Goal: Task Accomplishment & Management: Use online tool/utility

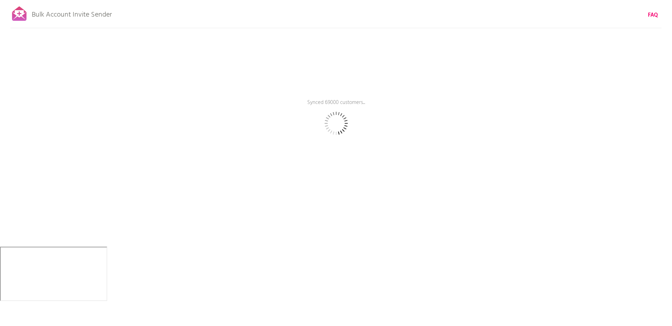
click at [400, 122] on div "Bulk Account Invite Sender FAQ Synced 69000 customers... Pause sending (This ca…" at bounding box center [336, 123] width 672 height 247
click at [463, 251] on html "Bulk Account Invite Sender FAQ Synced 122500 customers... Pause sending (This c…" at bounding box center [336, 163] width 672 height 326
click at [322, 176] on div "Bulk Account Invite Sender FAQ Synced 122750 customers... Pause sending (This c…" at bounding box center [336, 123] width 672 height 247
click at [329, 103] on p "Synced 123250 customers..." at bounding box center [336, 108] width 212 height 18
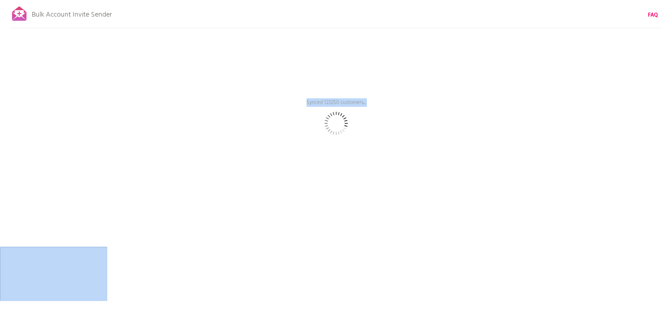
click at [329, 103] on p "Synced 123250 customers..." at bounding box center [336, 108] width 212 height 18
drag, startPoint x: 329, startPoint y: 103, endPoint x: 268, endPoint y: 128, distance: 66.7
click at [268, 128] on div "Bulk Account Invite Sender FAQ Synced 123500 customers... Pause sending (This c…" at bounding box center [336, 123] width 672 height 247
click at [304, 119] on div "Bulk Account Invite Sender FAQ Synced 123500 customers... Pause sending (This c…" at bounding box center [336, 123] width 672 height 247
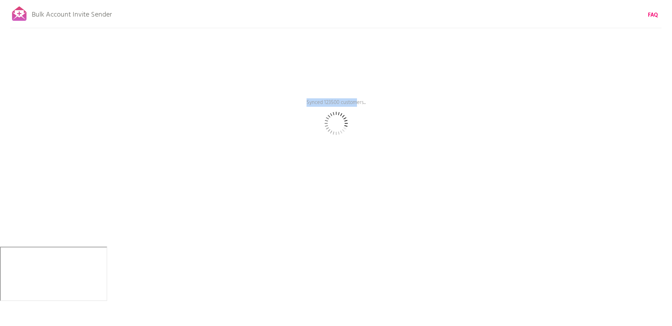
drag, startPoint x: 330, startPoint y: 119, endPoint x: 357, endPoint y: 109, distance: 29.0
click at [357, 0] on div "Synced 123500 customers... Pause sending (This can take up to 30 mins) What's n…" at bounding box center [336, 0] width 672 height 0
click at [346, 102] on p "Synced 124250 customers..." at bounding box center [336, 108] width 212 height 18
click at [346, 102] on p "Synced 124500 customers..." at bounding box center [336, 108] width 212 height 18
drag, startPoint x: 346, startPoint y: 102, endPoint x: 314, endPoint y: 105, distance: 31.9
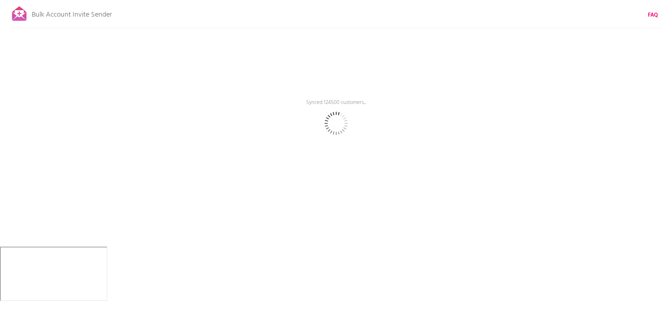
click at [314, 105] on p "Synced 124500 customers..." at bounding box center [336, 108] width 212 height 18
click at [324, 103] on p "Synced 124500 customers..." at bounding box center [336, 108] width 212 height 18
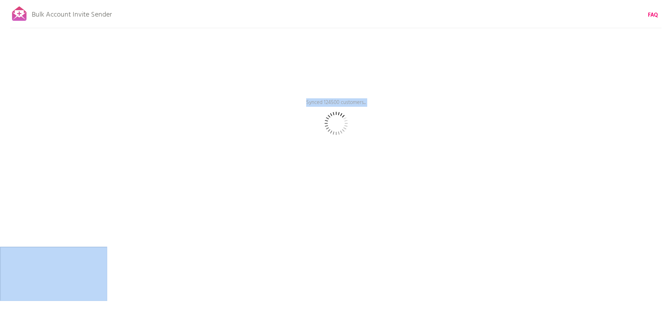
click at [324, 103] on p "Synced 124500 customers..." at bounding box center [336, 108] width 212 height 18
drag, startPoint x: 324, startPoint y: 103, endPoint x: 315, endPoint y: 105, distance: 9.8
click at [315, 105] on p "Synced 124500 customers..." at bounding box center [336, 108] width 212 height 18
